Goal: Check status

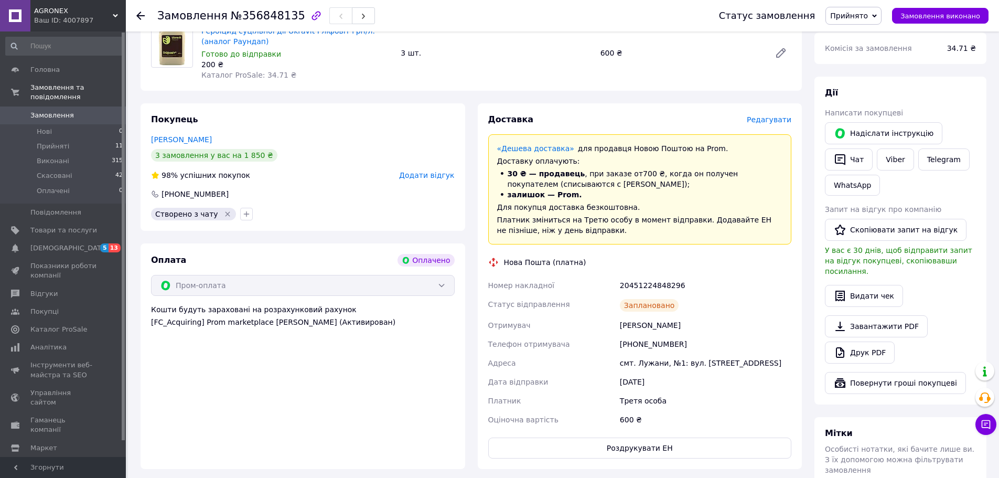
scroll to position [420, 0]
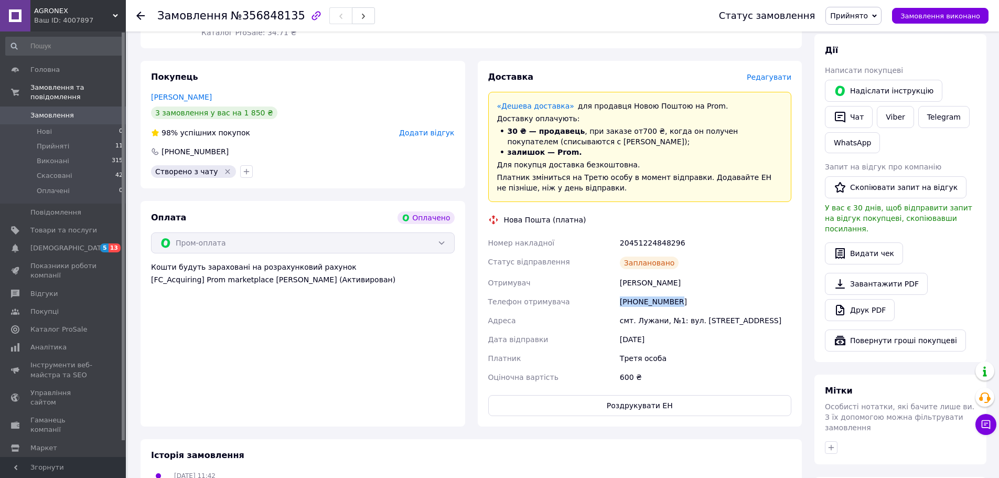
drag, startPoint x: 632, startPoint y: 289, endPoint x: 605, endPoint y: 287, distance: 26.3
click at [605, 287] on div "Номер накладної 20451224848296 Статус відправлення Заплановано Отримувач Бучаць…" at bounding box center [640, 309] width 308 height 153
copy div "Телефон отримувача +380951550149"
drag, startPoint x: 785, startPoint y: 230, endPoint x: 780, endPoint y: 230, distance: 5.8
click at [785, 233] on div "20451224848296" at bounding box center [706, 242] width 176 height 19
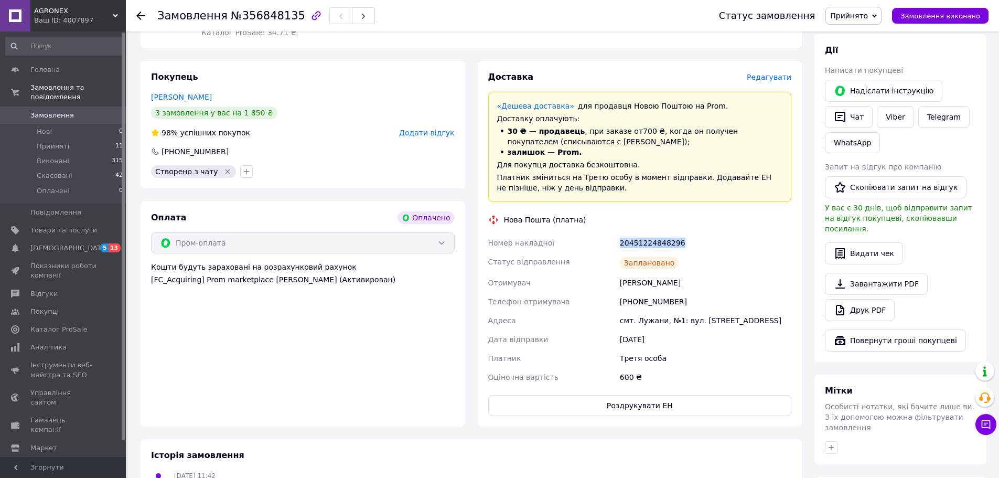
drag, startPoint x: 615, startPoint y: 233, endPoint x: 601, endPoint y: 236, distance: 14.8
click at [601, 236] on div "Номер накладної 20451224848296 Статус відправлення Заплановано Отримувач Бучаць…" at bounding box center [640, 309] width 308 height 153
copy div "Номер накладної 20451224848296"
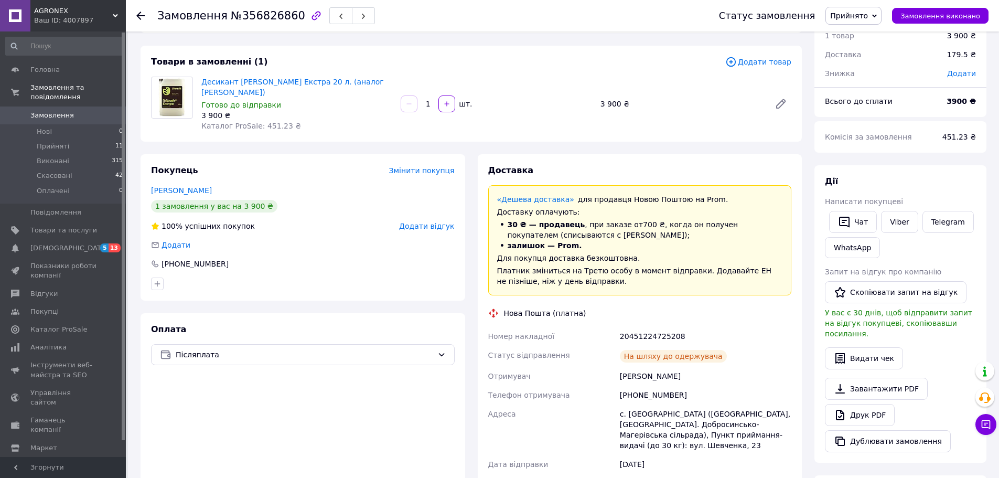
scroll to position [105, 0]
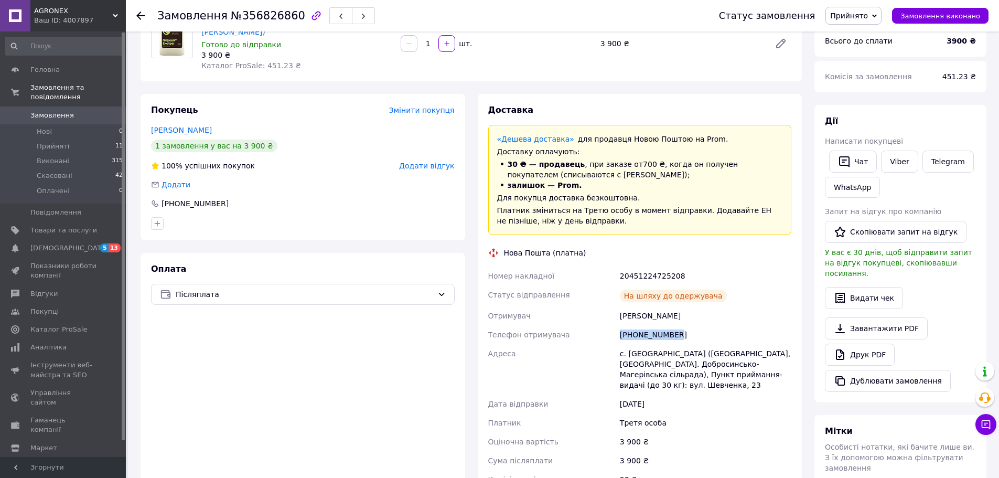
drag, startPoint x: 635, startPoint y: 334, endPoint x: 612, endPoint y: 335, distance: 23.1
click at [612, 335] on div "Номер накладної 20451224725208 Статус відправлення На шляху до одержувача Отрим…" at bounding box center [640, 416] width 308 height 298
click at [156, 328] on div "Оплата Післяплата" at bounding box center [303, 428] width 325 height 351
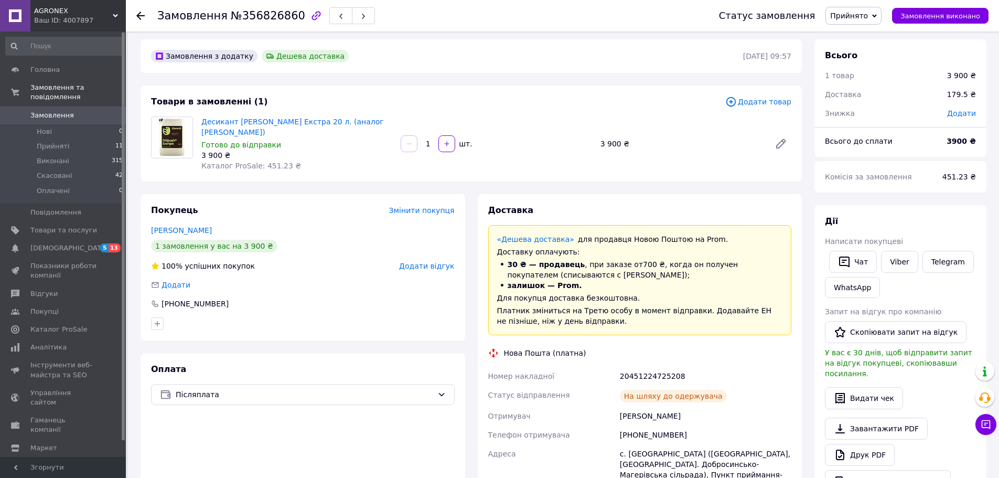
scroll to position [0, 0]
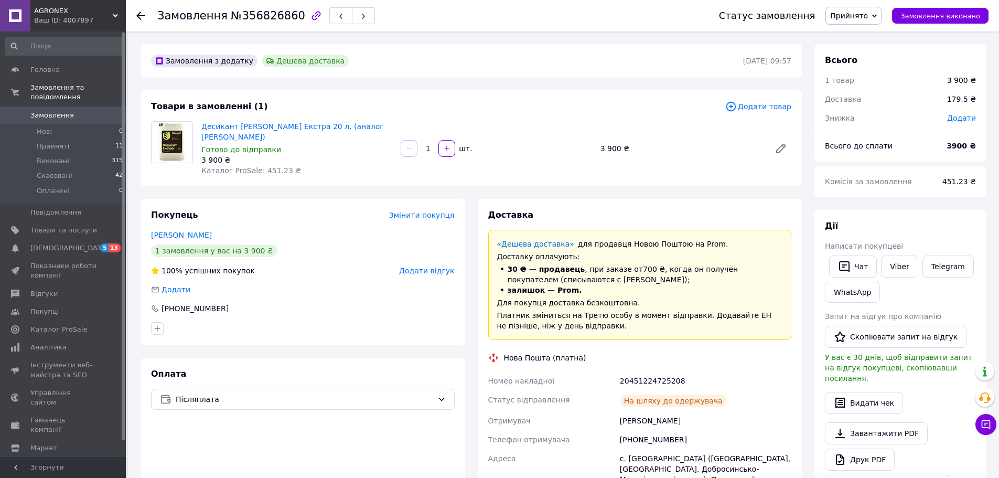
drag, startPoint x: 223, startPoint y: 139, endPoint x: 201, endPoint y: 126, distance: 25.4
click at [201, 126] on div "Десикант [PERSON_NAME] Екстра 20 л. (аналог Раундап Максі) Готово до відправки …" at bounding box center [296, 148] width 199 height 59
copy link "Десикант [PERSON_NAME] Екстра 20 л. (аналог [PERSON_NAME])"
click at [136, 379] on div "Покупець Змінити покупця [PERSON_NAME] 1 замовлення у вас на 3 900 ₴ 100% успіш…" at bounding box center [302, 454] width 337 height 510
drag, startPoint x: 690, startPoint y: 380, endPoint x: 566, endPoint y: 368, distance: 124.9
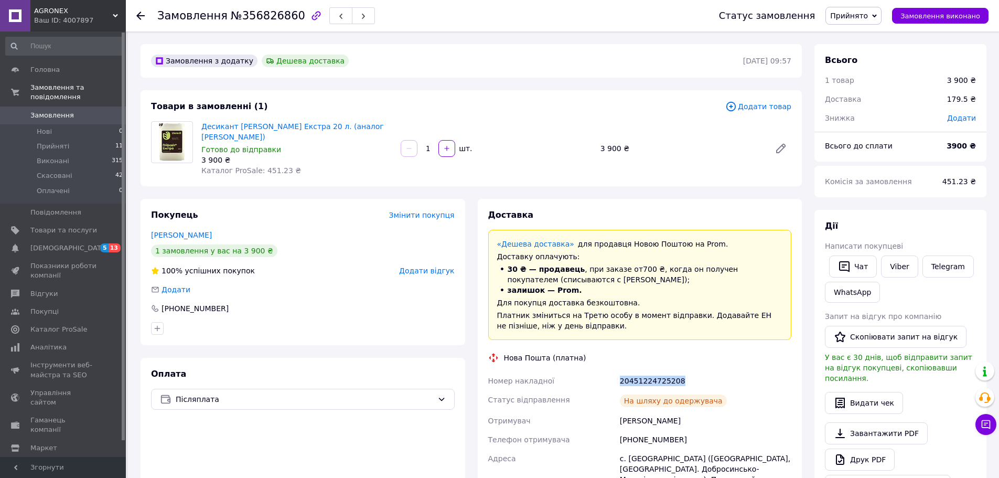
click at [566, 368] on div "Доставка «Дешева доставка»   для продавця [GEOGRAPHIC_DATA] на Prom. Доставку о…" at bounding box center [640, 453] width 304 height 489
copy div "Номер накладної 20451224725208"
